Goal: Task Accomplishment & Management: Complete application form

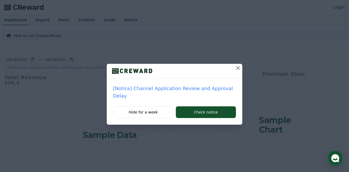
click at [235, 67] on icon at bounding box center [238, 68] width 6 height 6
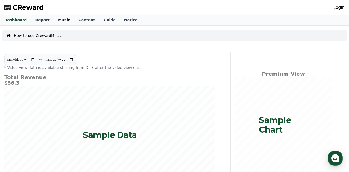
click at [55, 21] on link "Music" at bounding box center [64, 20] width 20 height 10
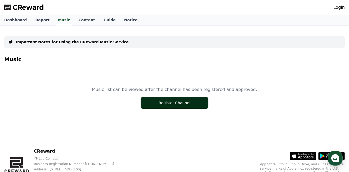
click at [169, 103] on button "Register Channel" at bounding box center [175, 103] width 68 height 12
